Goal: Navigation & Orientation: Find specific page/section

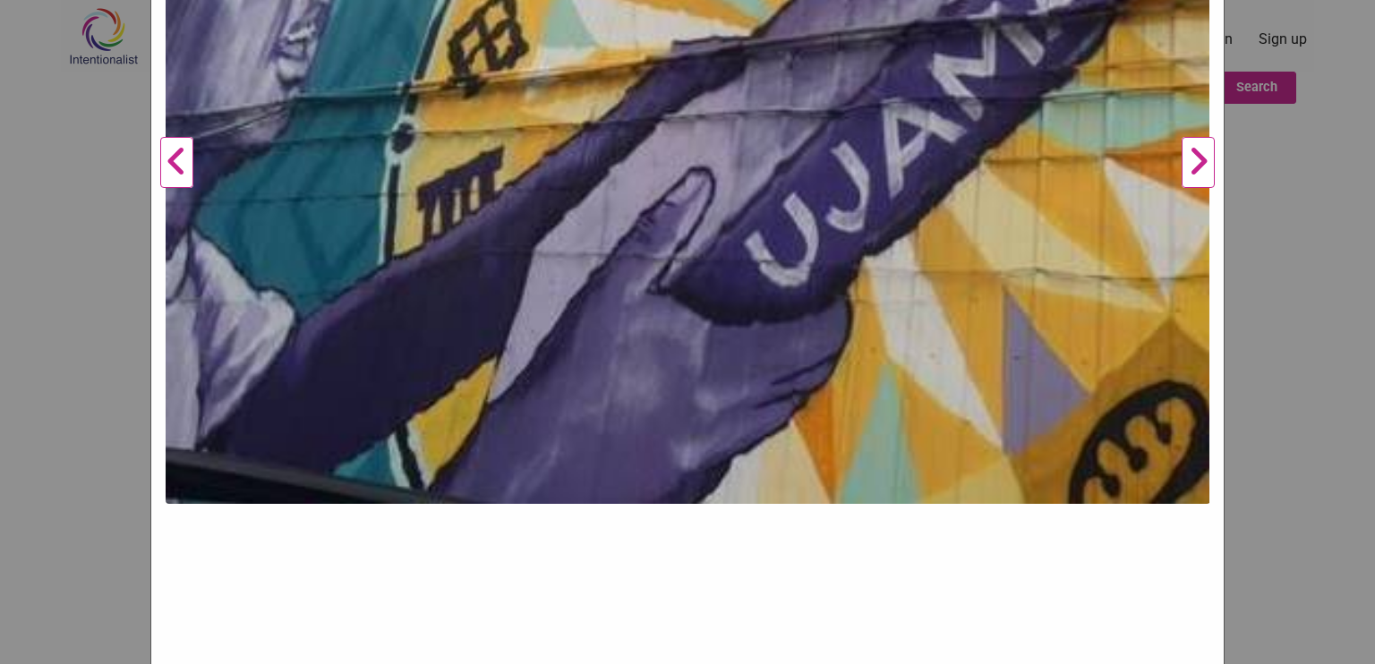
scroll to position [531, 0]
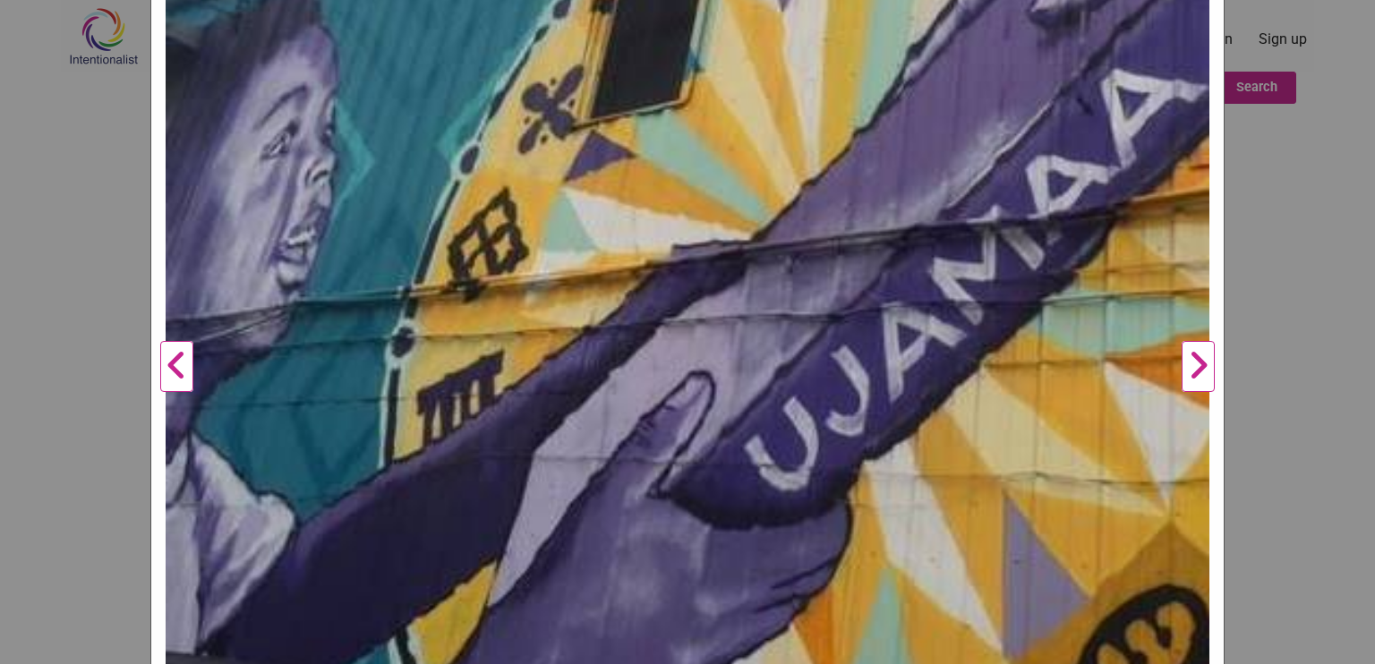
click at [1191, 380] on button "Next" at bounding box center [1197, 366] width 49 height 1407
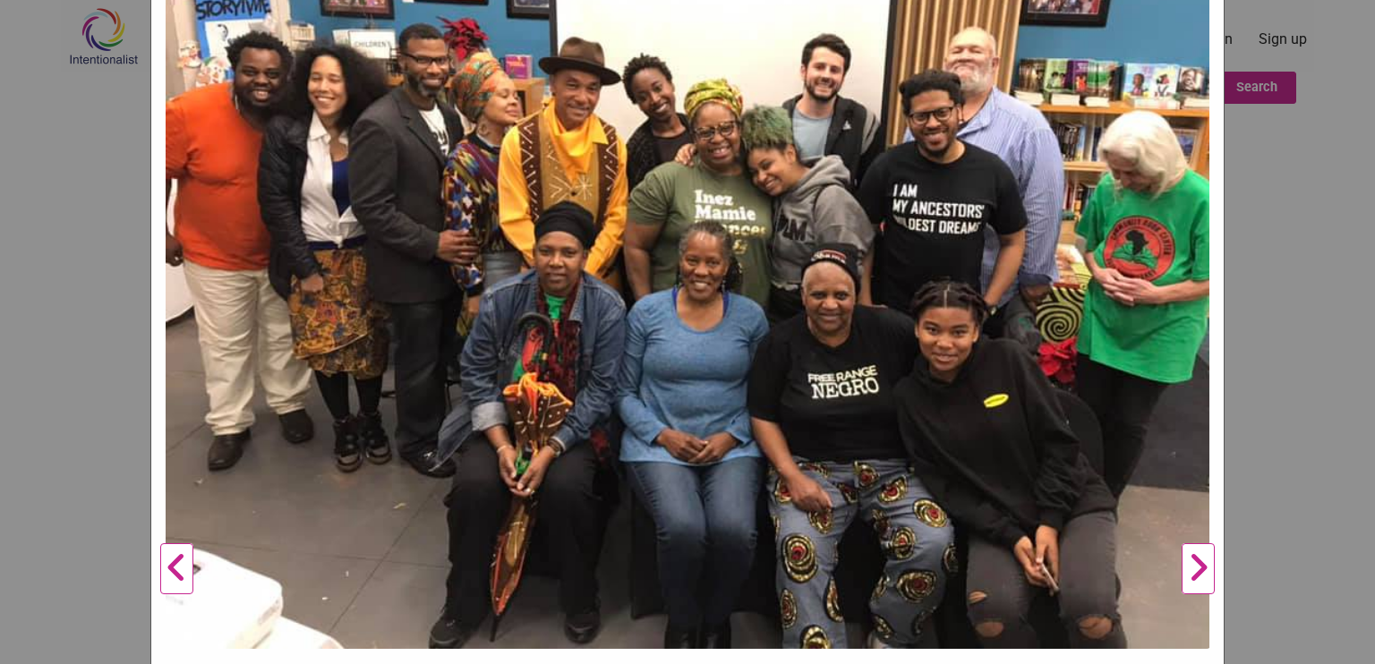
scroll to position [352, 0]
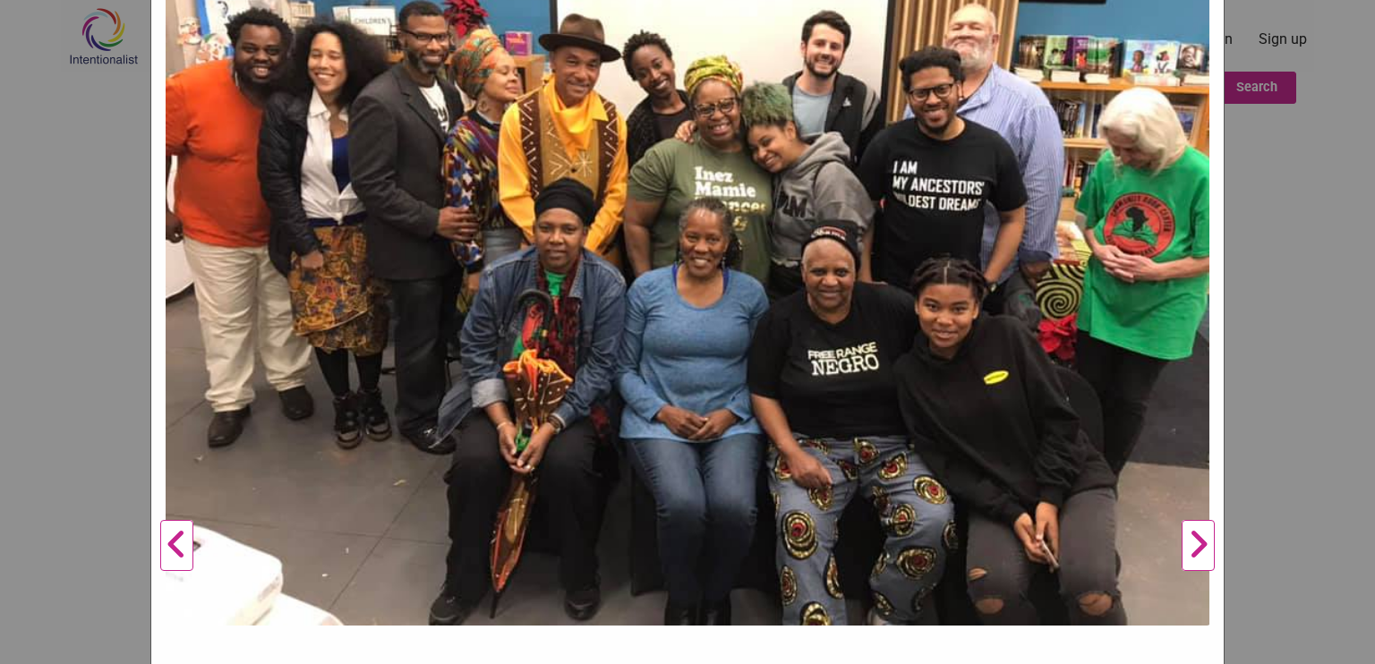
click at [1204, 536] on button "Next" at bounding box center [1197, 545] width 49 height 1407
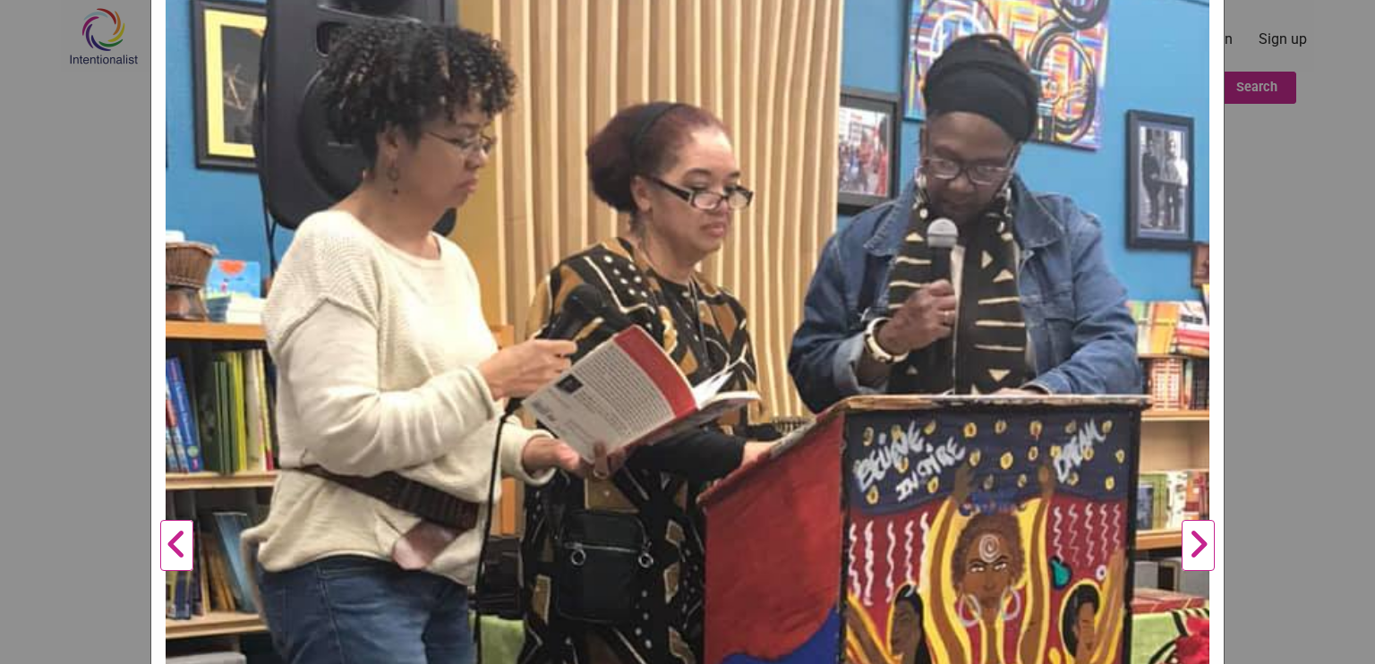
click at [1206, 536] on button "Next" at bounding box center [1197, 545] width 49 height 1407
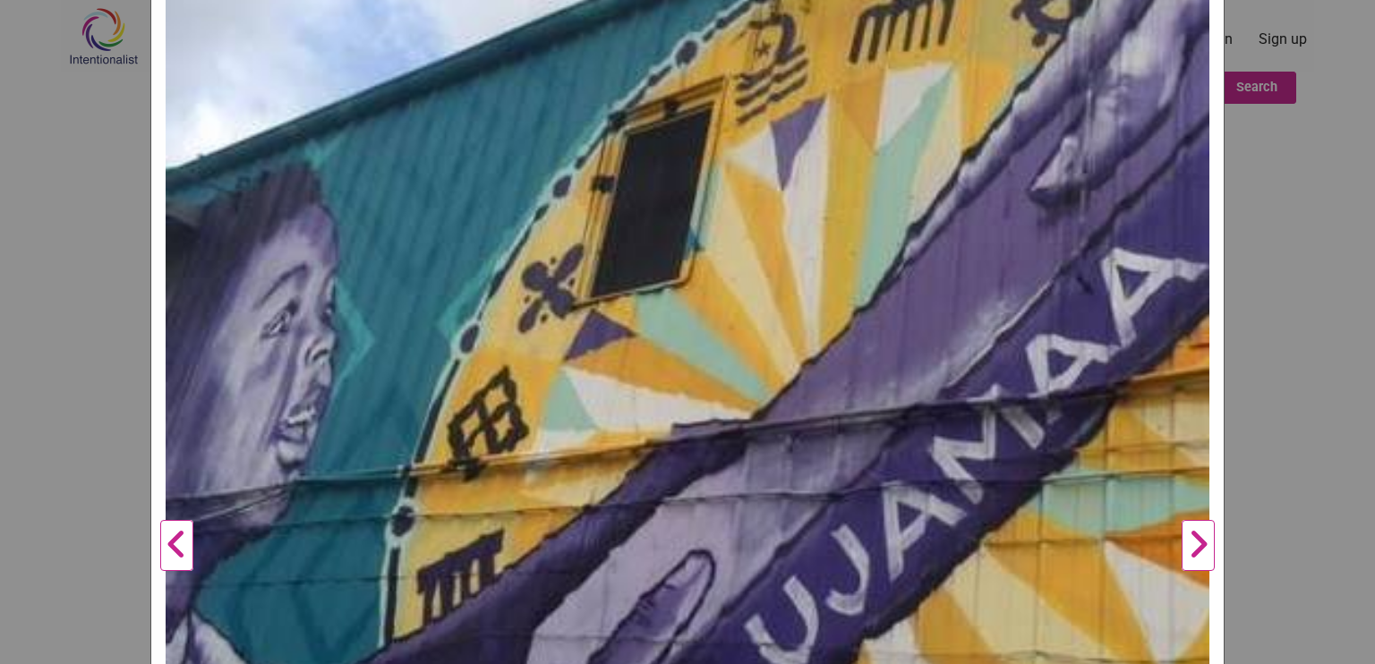
click at [1206, 536] on button "Next" at bounding box center [1197, 545] width 49 height 1407
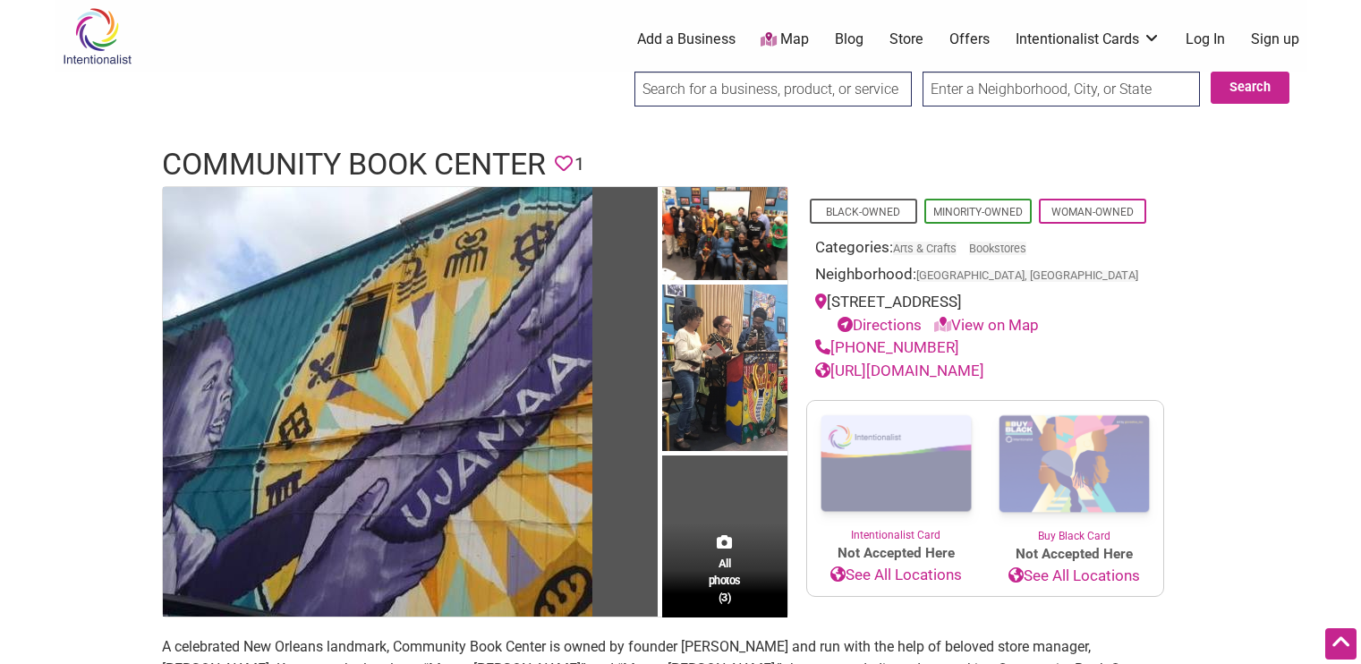
scroll to position [179, 0]
